Goal: Task Accomplishment & Management: Manage account settings

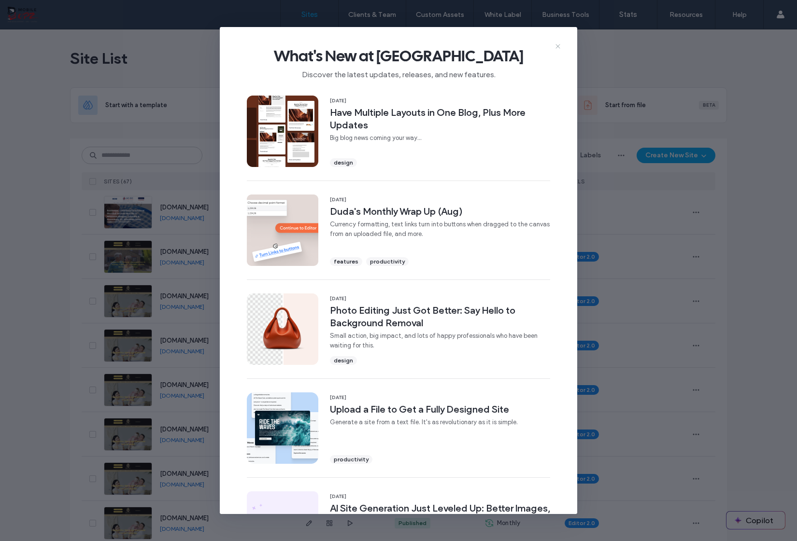
click at [558, 45] on use at bounding box center [557, 46] width 4 height 4
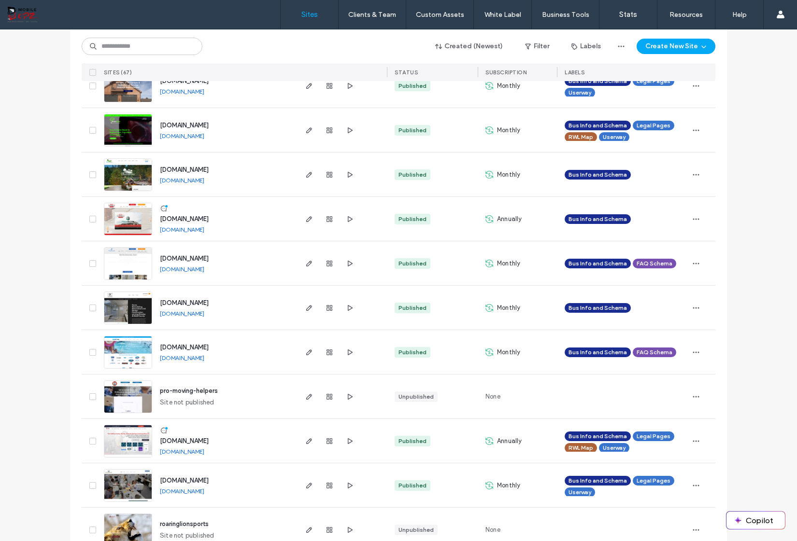
scroll to position [2637, 0]
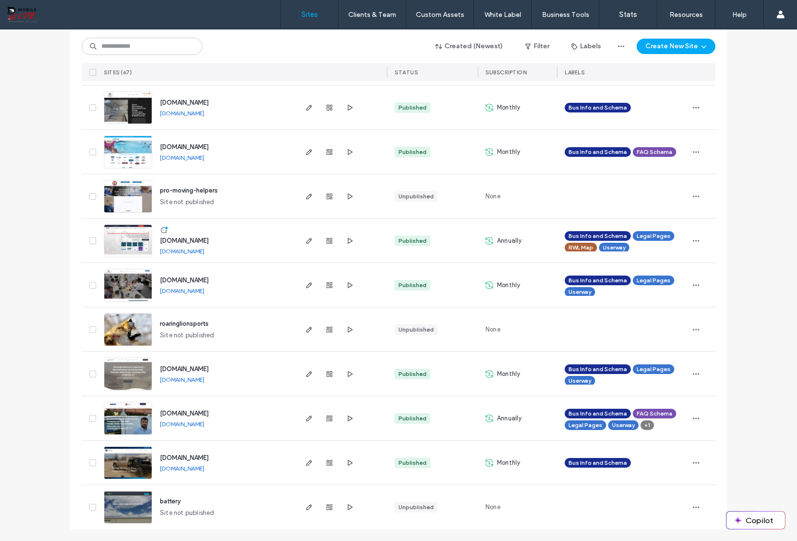
click at [207, 241] on span "[DOMAIN_NAME]" at bounding box center [184, 240] width 49 height 7
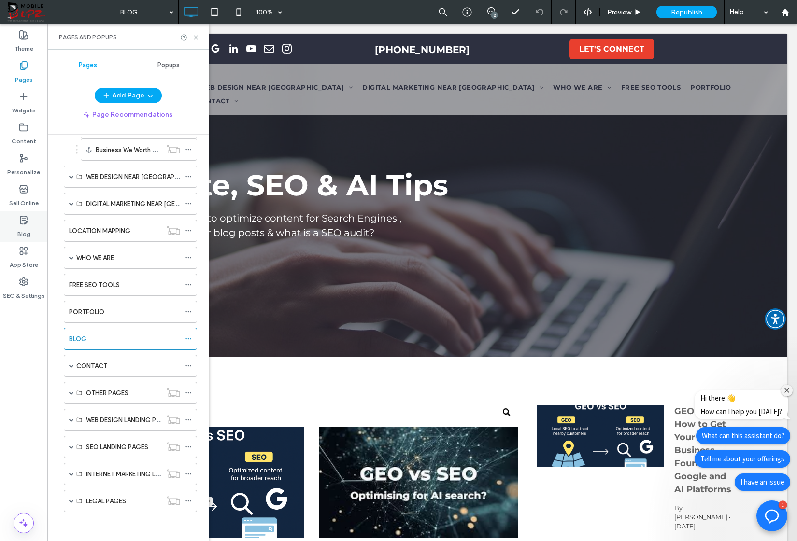
click at [24, 224] on use at bounding box center [23, 220] width 7 height 8
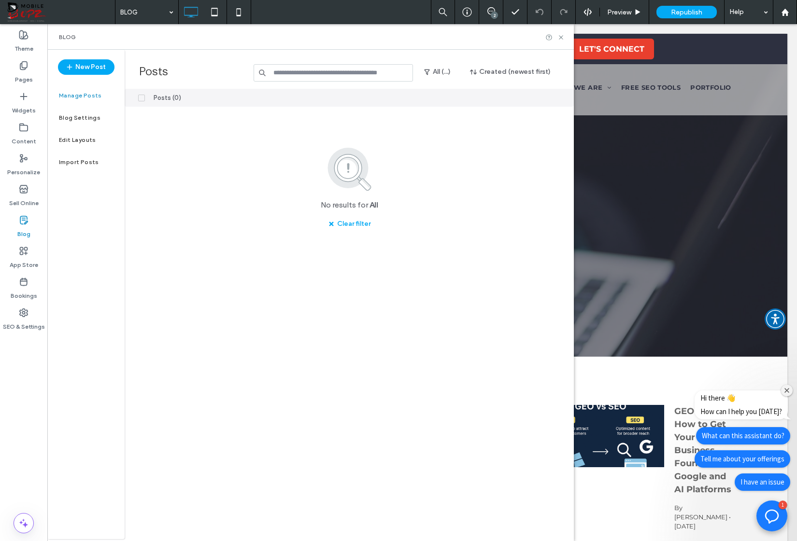
click at [94, 97] on label "Manage Posts" at bounding box center [80, 95] width 43 height 7
click at [435, 74] on button "All (...)" at bounding box center [437, 71] width 44 height 15
click at [446, 99] on span "All (...)" at bounding box center [443, 97] width 17 height 10
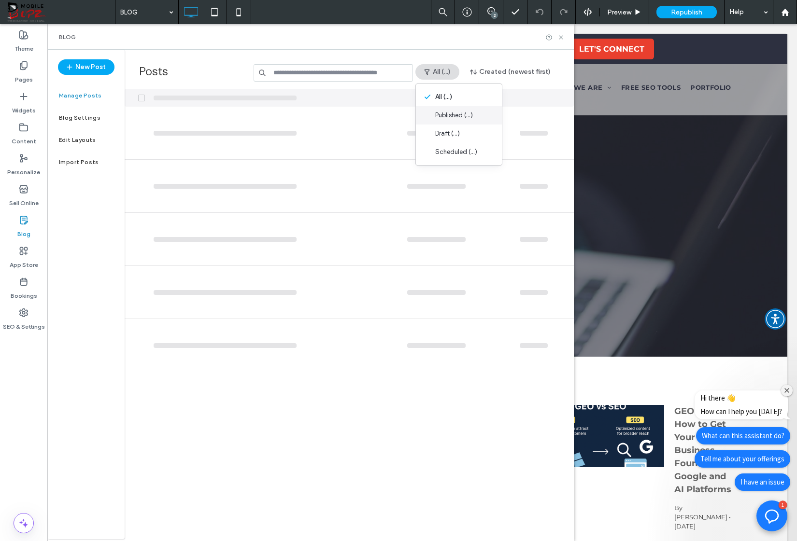
click at [447, 114] on span "Published (...)" at bounding box center [454, 116] width 38 height 10
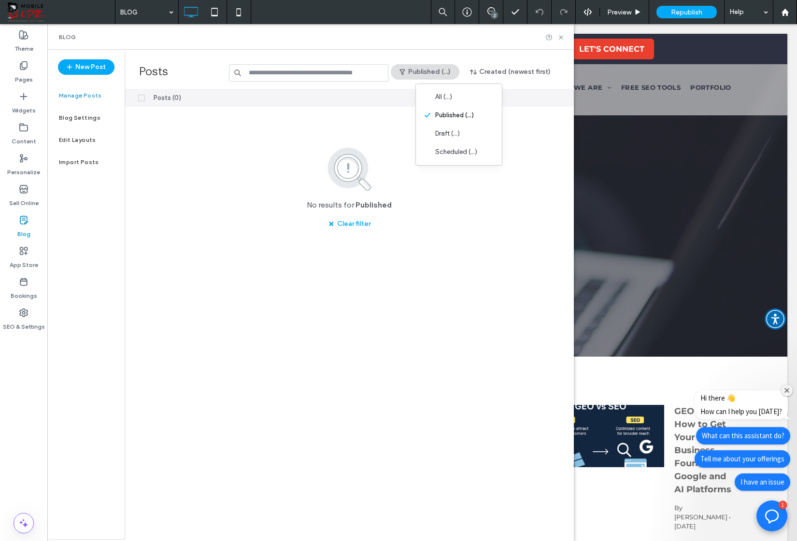
click at [436, 70] on button "Published (...)" at bounding box center [425, 71] width 69 height 15
click at [436, 78] on button "Published (...)" at bounding box center [425, 71] width 69 height 15
click at [425, 129] on span "Draft (...)" at bounding box center [424, 134] width 25 height 10
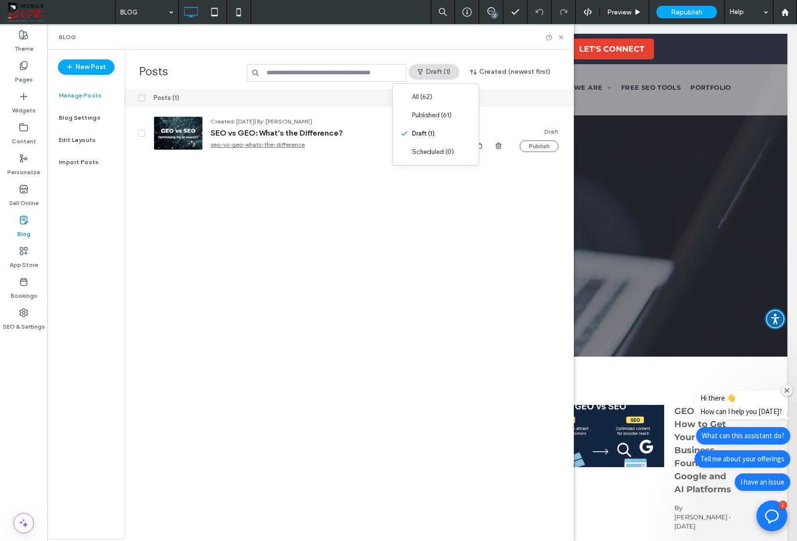
click at [430, 75] on button "Draft (1)" at bounding box center [434, 71] width 51 height 15
click at [432, 96] on span "All (62)" at bounding box center [440, 97] width 20 height 10
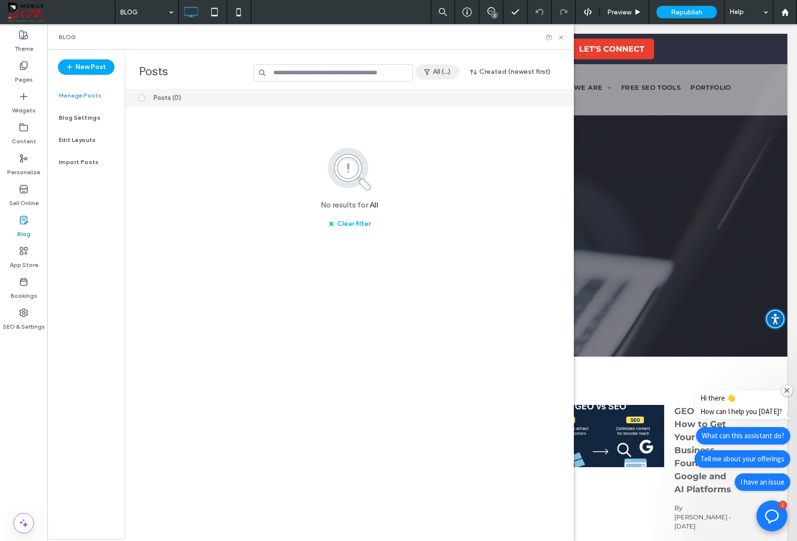
click at [438, 69] on button "All (...)" at bounding box center [437, 71] width 44 height 15
click at [443, 150] on span "Scheduled (...)" at bounding box center [456, 152] width 42 height 10
click at [446, 99] on span "All (62)" at bounding box center [445, 97] width 20 height 10
click at [143, 96] on span at bounding box center [141, 98] width 7 height 7
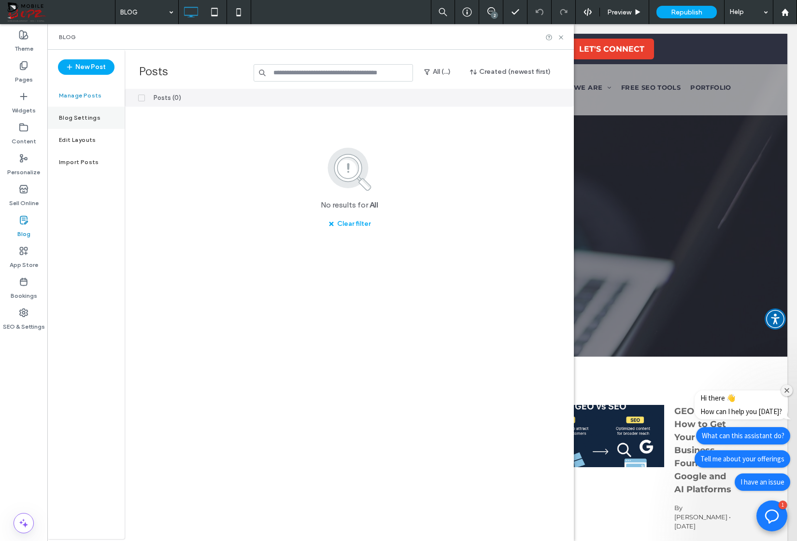
click at [80, 114] on label "Blog Settings" at bounding box center [80, 117] width 42 height 7
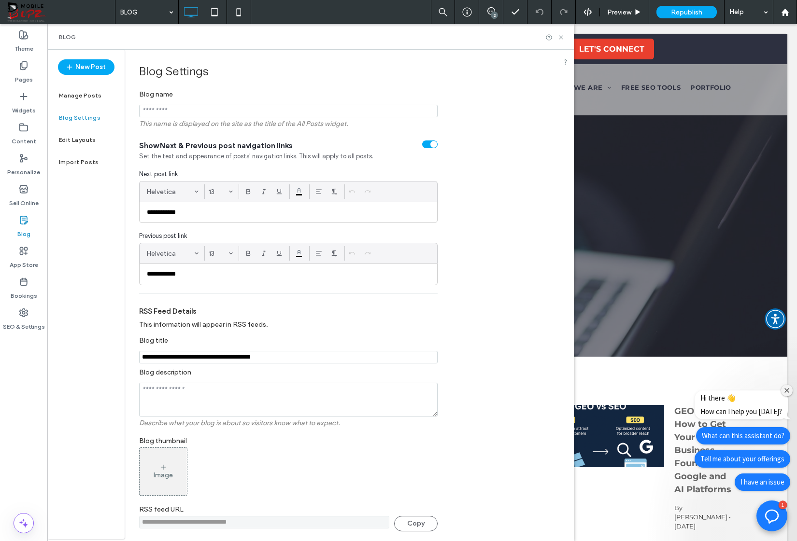
click at [81, 102] on div at bounding box center [398, 270] width 797 height 541
click at [81, 99] on div at bounding box center [398, 270] width 797 height 541
click at [81, 95] on div at bounding box center [398, 270] width 797 height 541
click at [90, 93] on label "Manage Posts" at bounding box center [80, 95] width 43 height 7
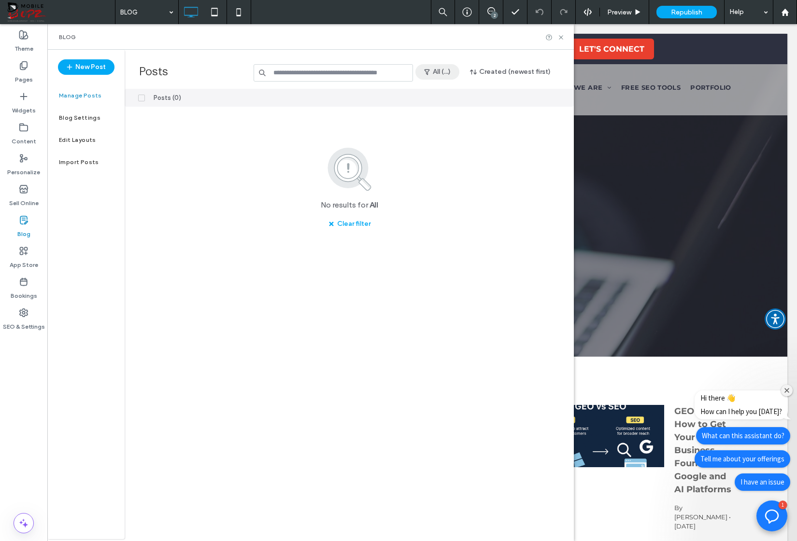
click at [440, 76] on button "All (...)" at bounding box center [437, 71] width 44 height 15
click at [440, 110] on div "Published (...)" at bounding box center [459, 115] width 86 height 18
click at [451, 131] on span "Draft (...)" at bounding box center [447, 134] width 25 height 10
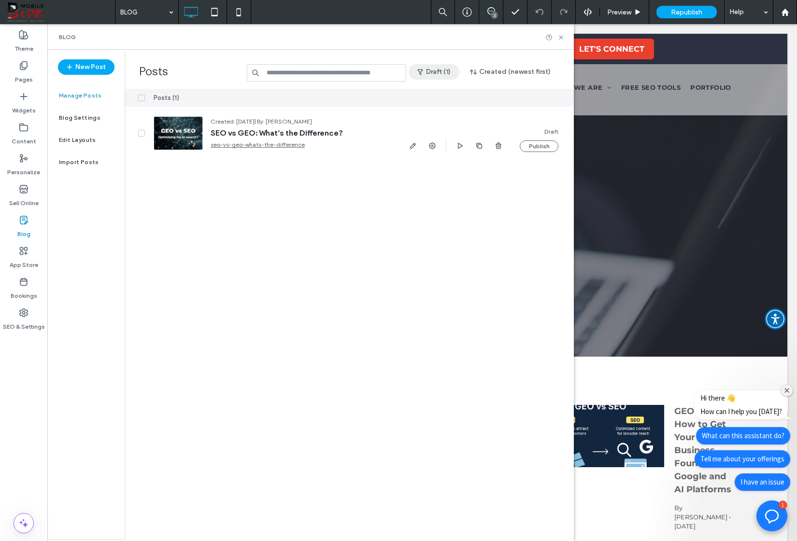
click at [444, 69] on button "Draft (1)" at bounding box center [434, 71] width 51 height 15
click at [440, 70] on button "Draft (1)" at bounding box center [434, 71] width 51 height 15
click at [300, 226] on div "Posts (1) Created: Sep 13, 2025 | By: Randy Johnson SEO vs GEO: What’s the Diff…" at bounding box center [349, 314] width 449 height 451
click at [90, 113] on div "Blog Settings" at bounding box center [85, 118] width 77 height 22
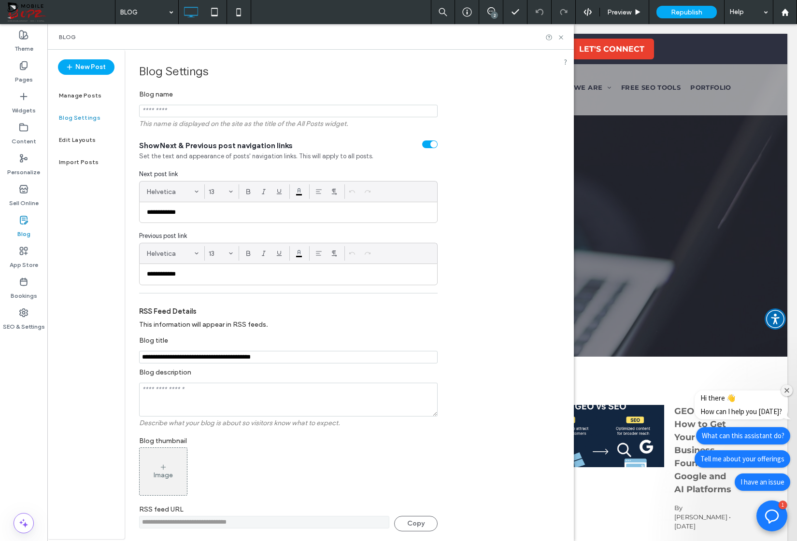
click at [81, 141] on div at bounding box center [398, 270] width 797 height 541
click at [73, 94] on label "Manage Posts" at bounding box center [80, 95] width 43 height 7
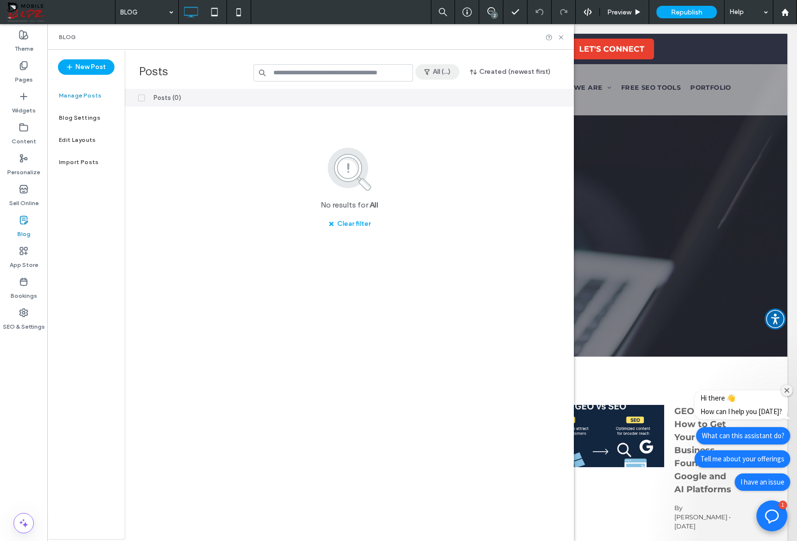
click at [435, 71] on button "All (...)" at bounding box center [437, 71] width 44 height 15
click at [445, 114] on span "Published (...)" at bounding box center [454, 116] width 38 height 10
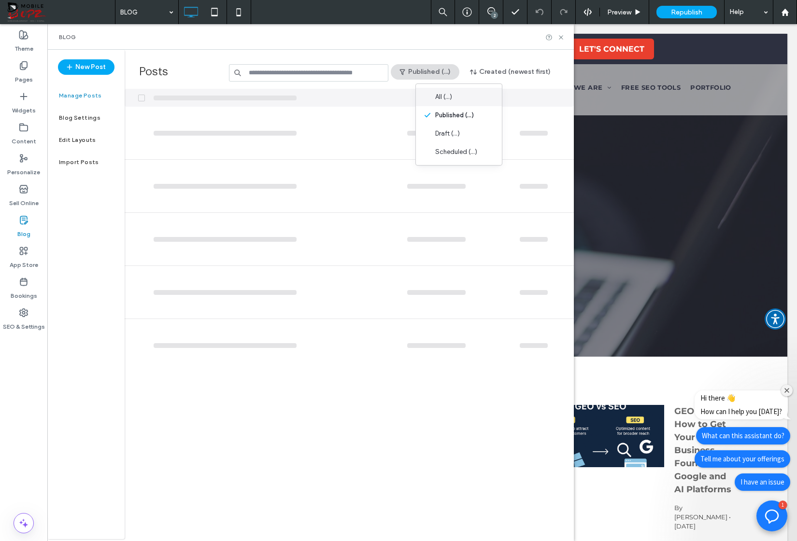
click at [444, 97] on span "All (...)" at bounding box center [443, 97] width 17 height 10
click at [442, 142] on div "Draft (...)" at bounding box center [459, 134] width 86 height 18
click at [93, 143] on label "Edit Layouts" at bounding box center [77, 140] width 37 height 7
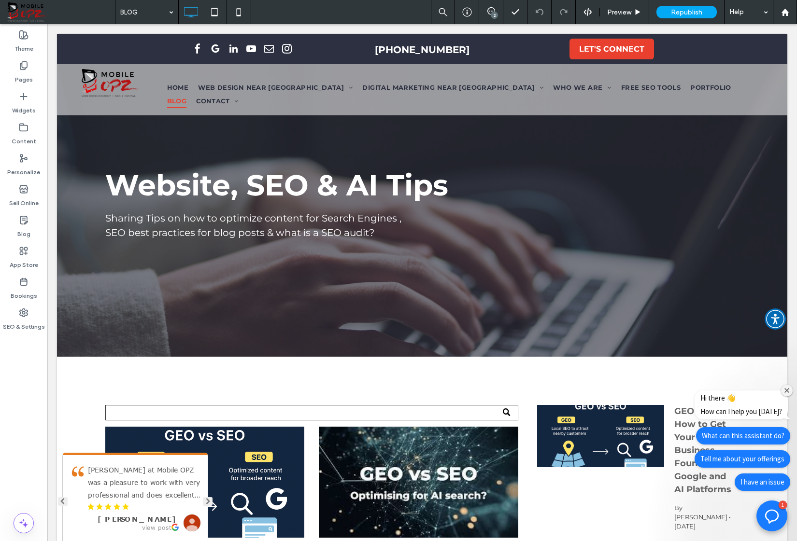
click at [29, 215] on div at bounding box center [398, 270] width 797 height 541
click at [24, 218] on div at bounding box center [398, 270] width 797 height 541
